Goal: Transaction & Acquisition: Purchase product/service

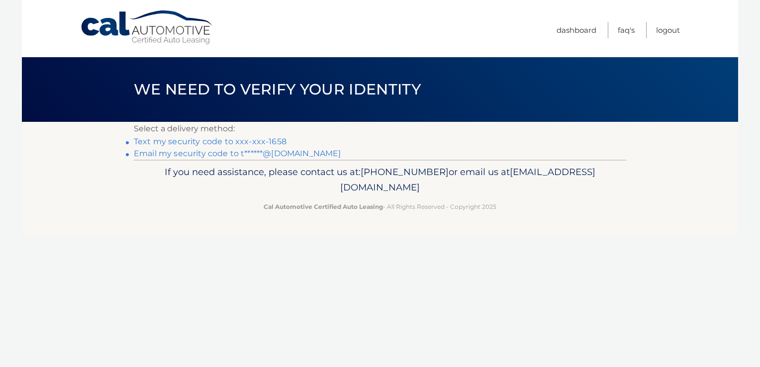
click at [190, 141] on link "Text my security code to xxx-xxx-1658" at bounding box center [210, 141] width 153 height 9
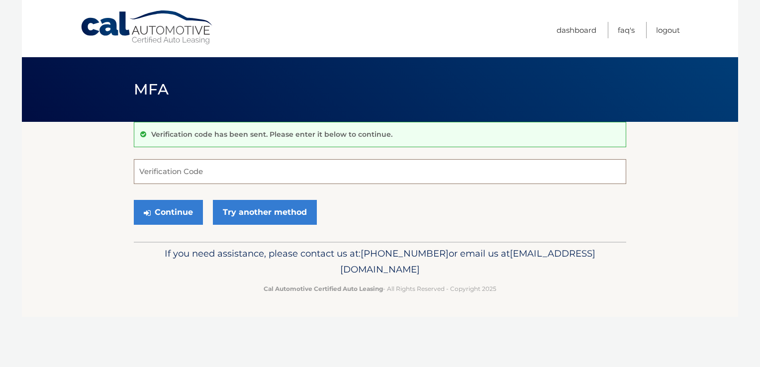
click at [141, 167] on input "Verification Code" at bounding box center [380, 171] width 492 height 25
type input "348665"
click at [164, 216] on button "Continue" at bounding box center [168, 212] width 69 height 25
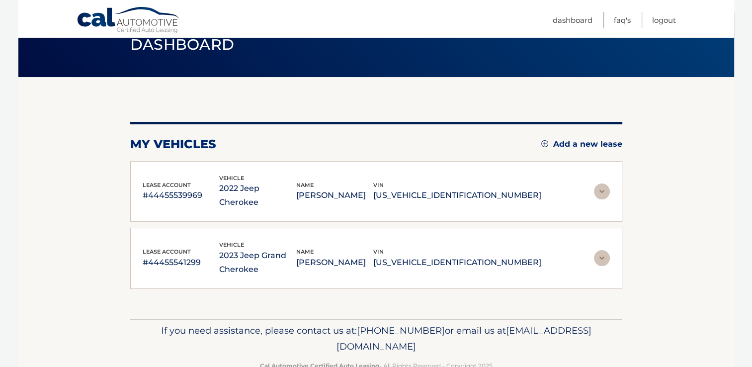
scroll to position [56, 0]
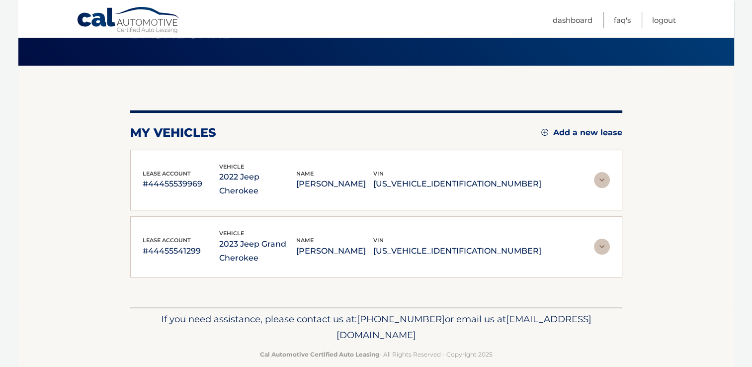
click at [600, 172] on img at bounding box center [602, 180] width 16 height 16
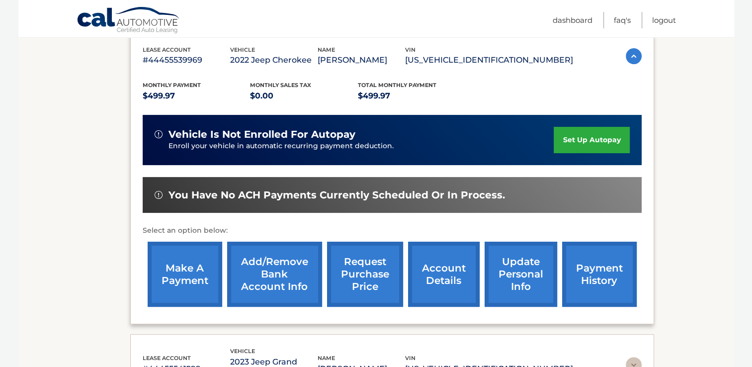
scroll to position [196, 0]
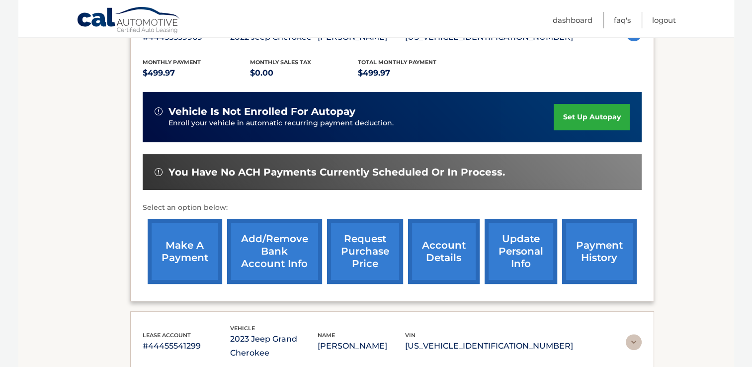
click at [190, 250] on link "make a payment" at bounding box center [185, 251] width 75 height 65
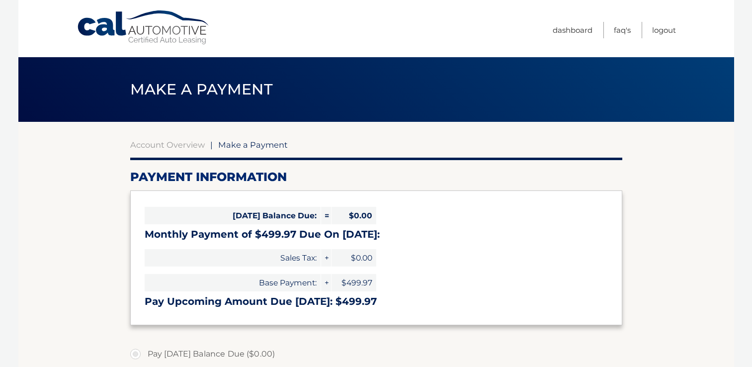
select select "ZjUyMDZlNjktYzUyMi00ZWMwLTkzYzEtM2Y3YWY0ZDYwNmI5"
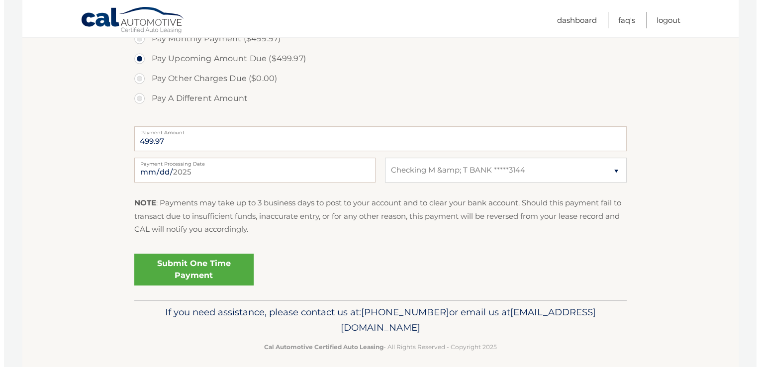
scroll to position [337, 0]
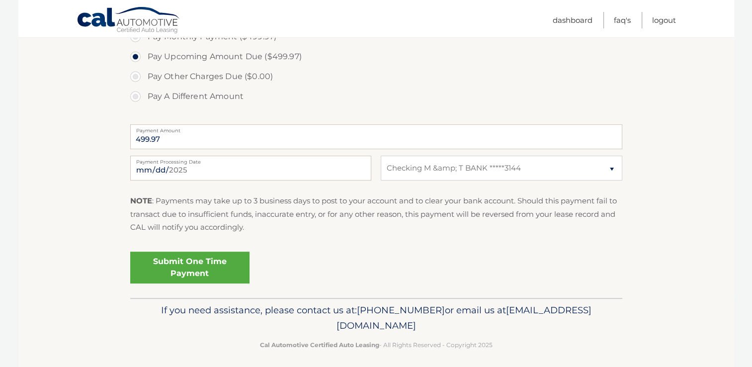
click at [187, 268] on link "Submit One Time Payment" at bounding box center [189, 268] width 119 height 32
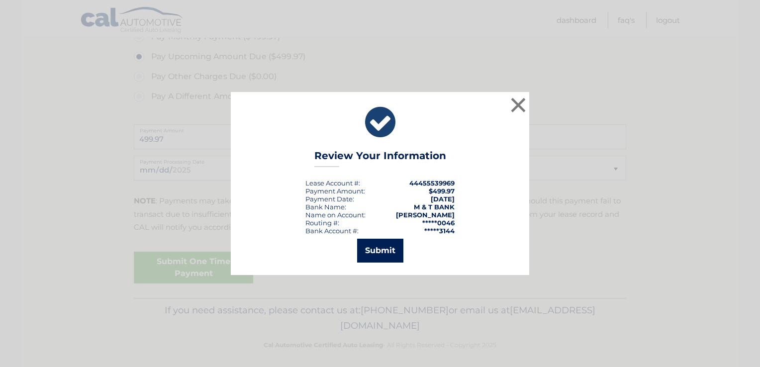
click at [382, 251] on button "Submit" at bounding box center [380, 251] width 46 height 24
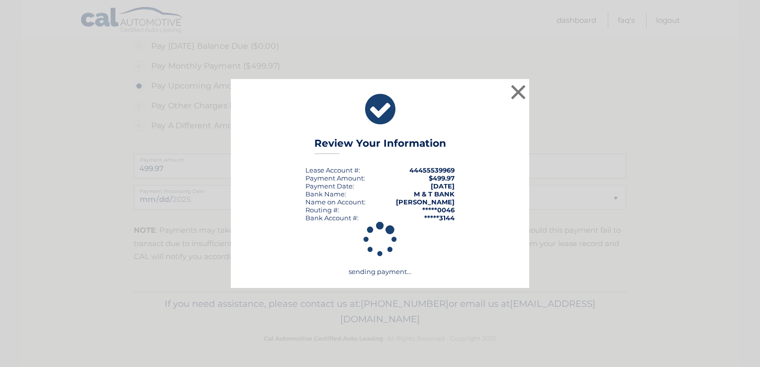
scroll to position [307, 0]
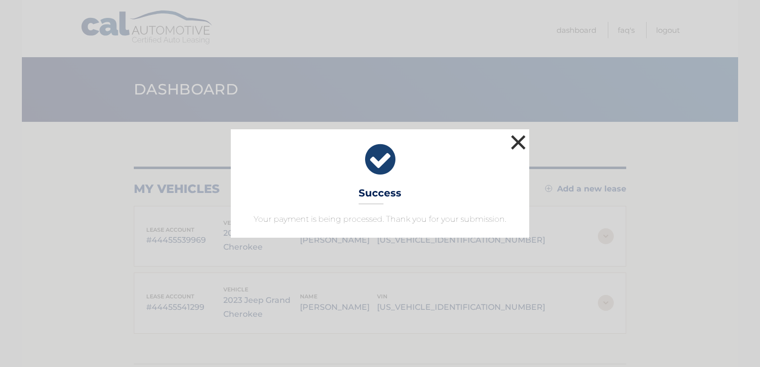
click at [514, 138] on button "×" at bounding box center [518, 142] width 20 height 20
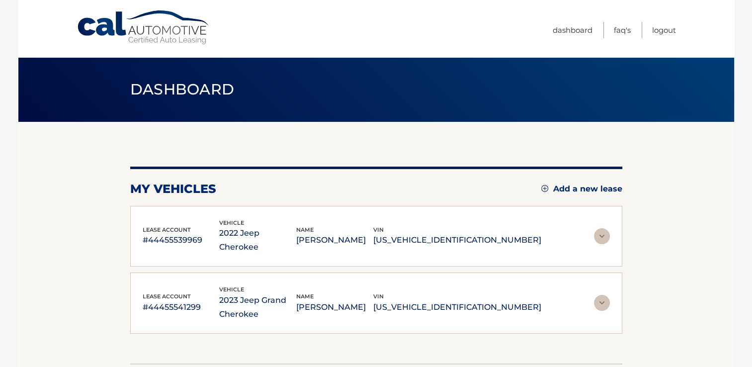
scroll to position [56, 0]
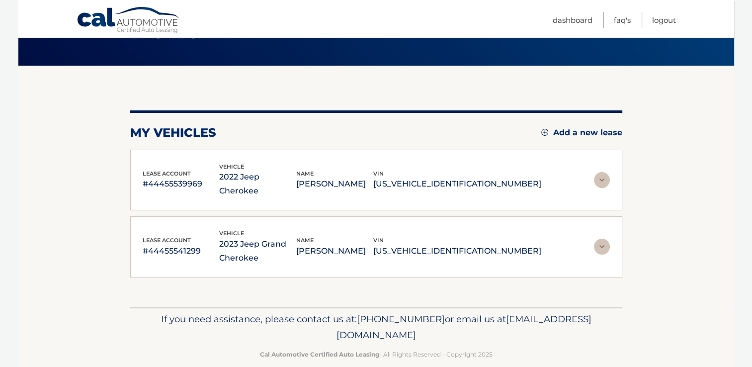
click at [600, 239] on img at bounding box center [602, 247] width 16 height 16
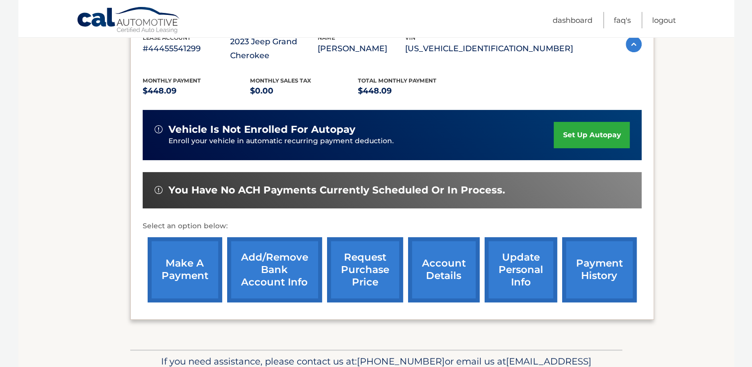
scroll to position [287, 0]
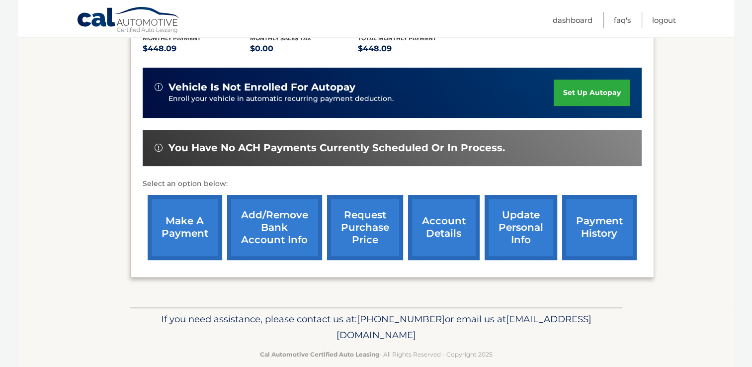
click at [184, 229] on link "make a payment" at bounding box center [185, 227] width 75 height 65
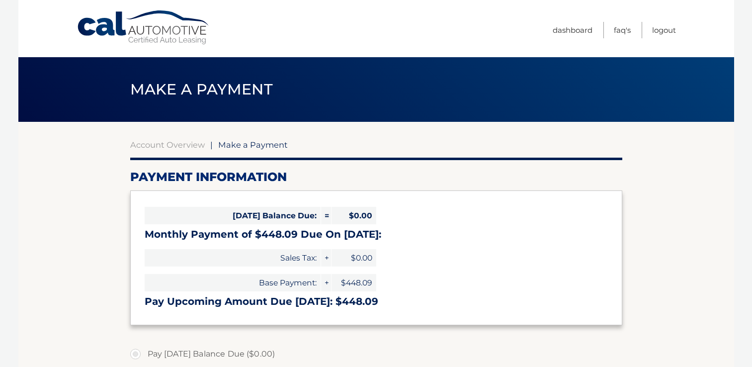
select select "ZWY4YzIyMGEtMzkxZS00OTI3LWE5OWQtYzUyNzczNDU0ZTBl"
